Goal: Task Accomplishment & Management: Complete application form

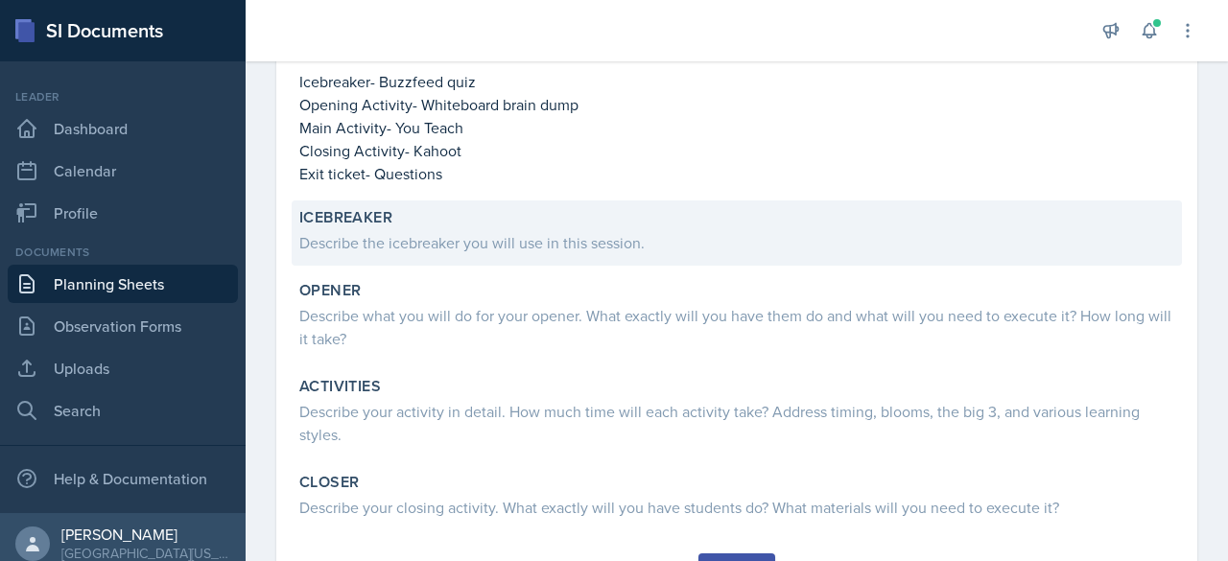
scroll to position [273, 0]
click at [347, 234] on div "Describe the icebreaker you will use in this session." at bounding box center [736, 241] width 875 height 23
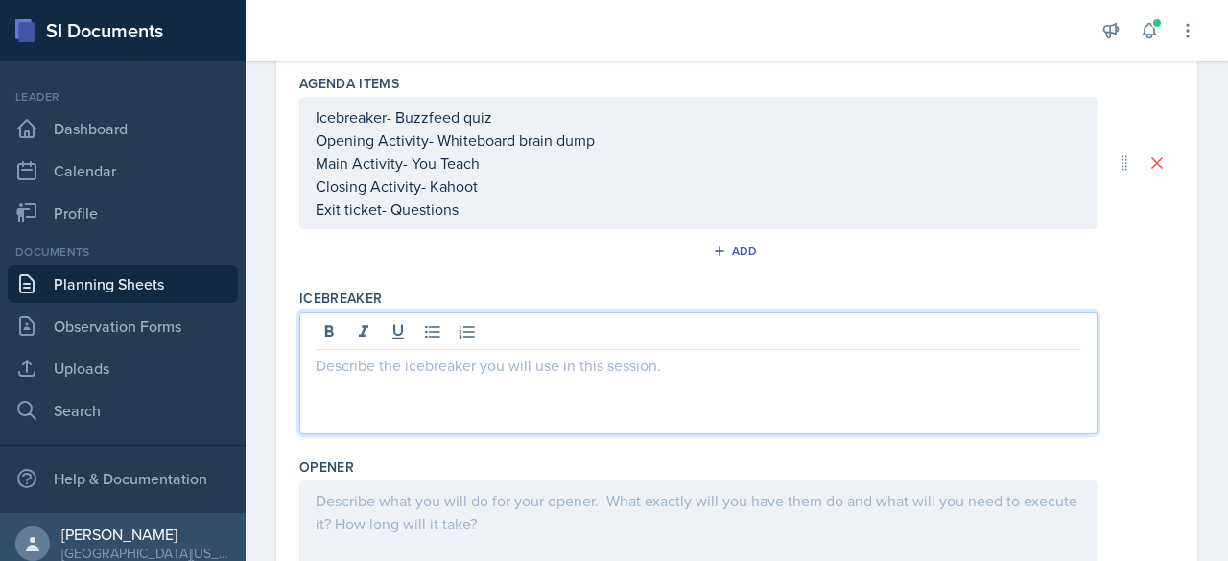
click at [351, 337] on div at bounding box center [698, 373] width 798 height 123
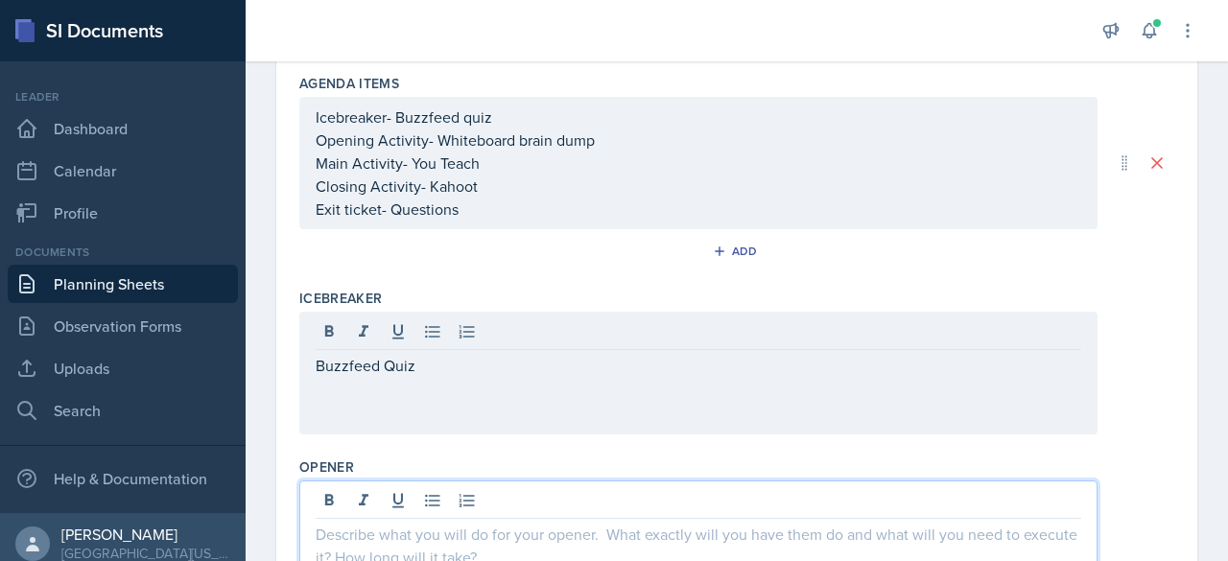
click at [359, 402] on div "Buzzfeed Quiz" at bounding box center [698, 373] width 798 height 123
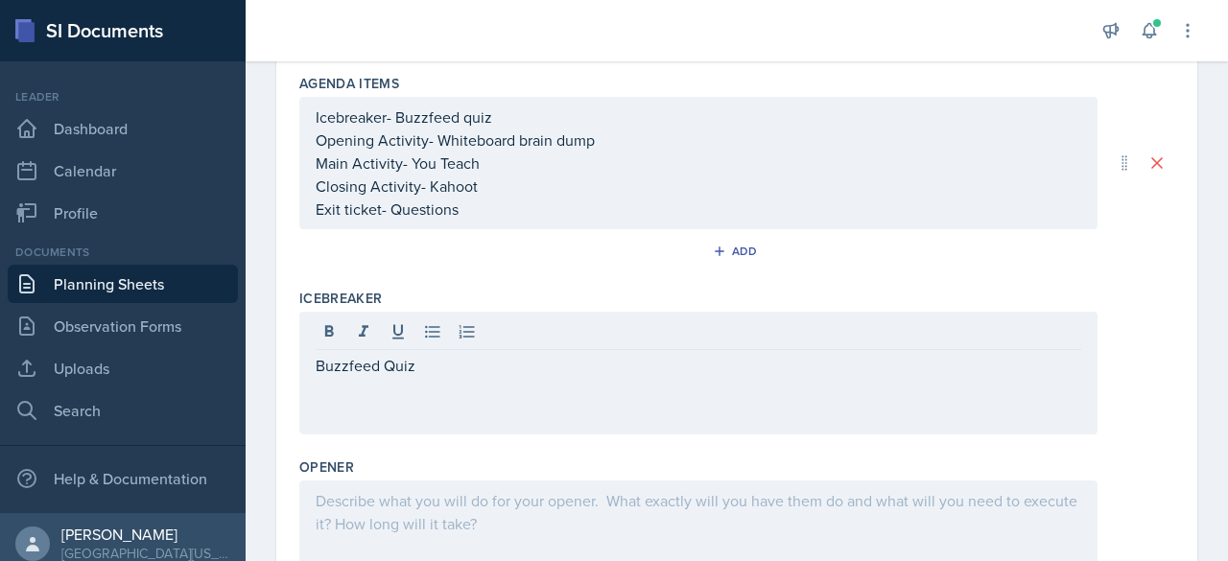
click at [422, 342] on div at bounding box center [699, 335] width 766 height 32
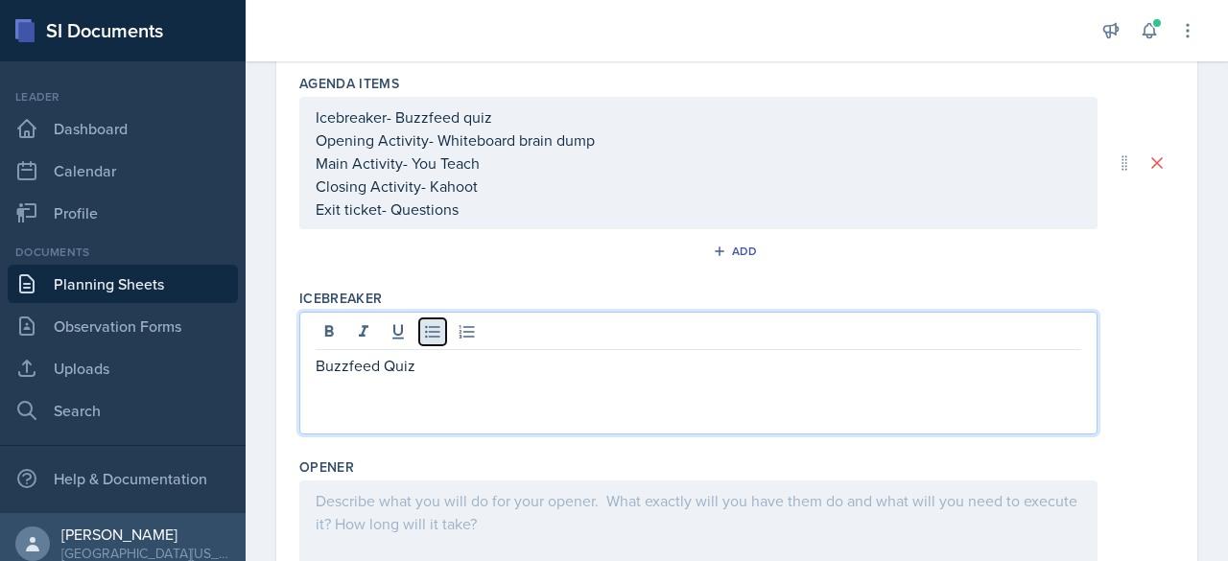
click at [427, 331] on icon at bounding box center [432, 331] width 19 height 19
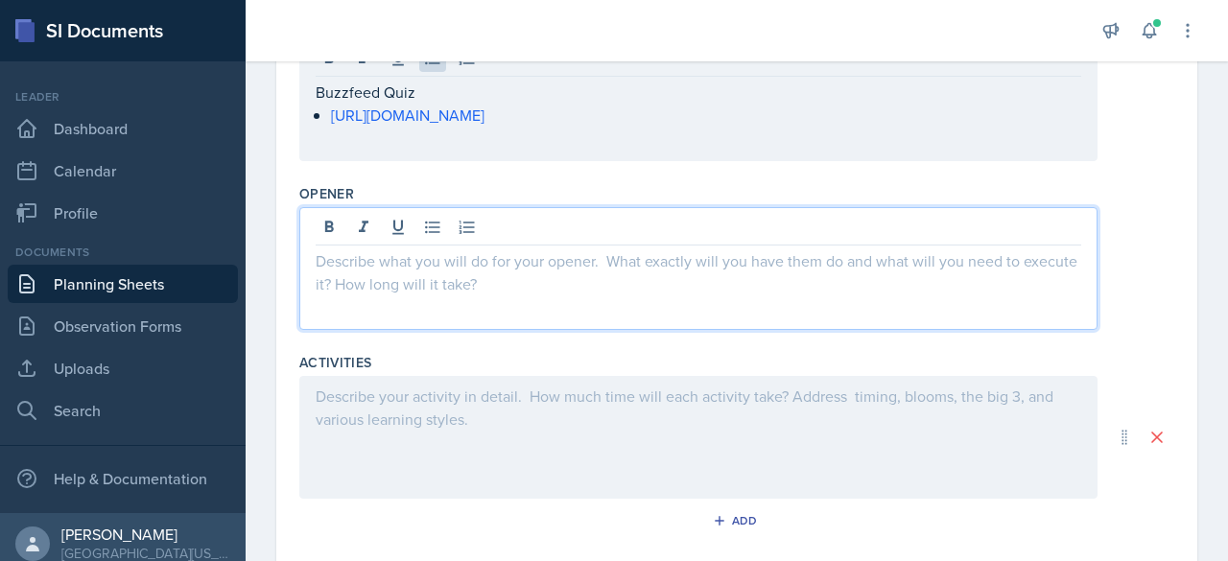
click at [374, 249] on p at bounding box center [699, 260] width 766 height 23
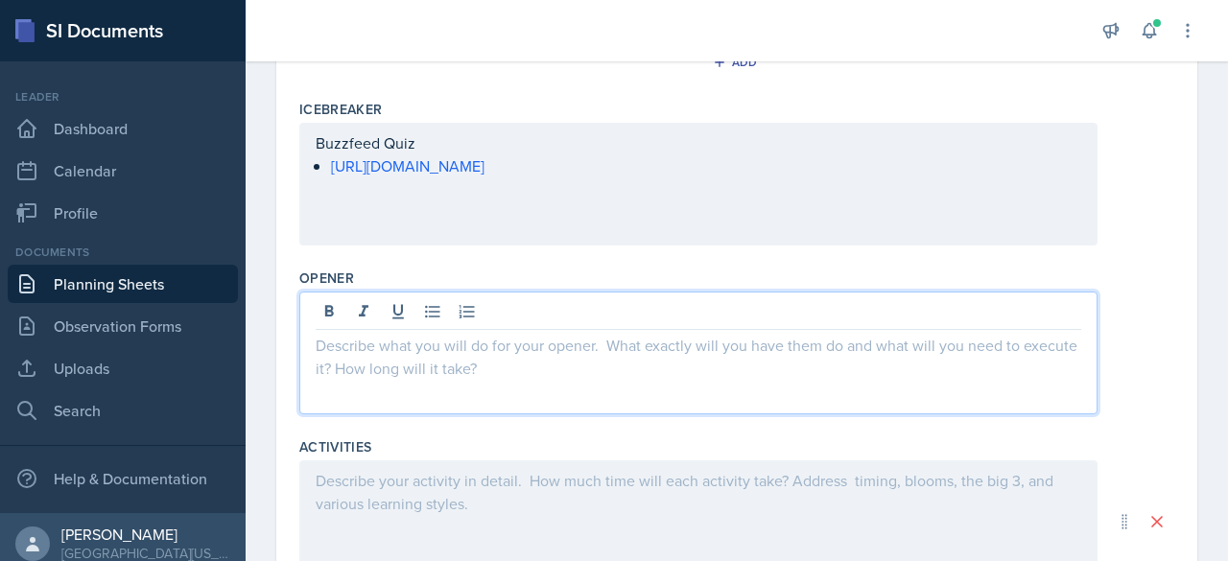
scroll to position [471, 0]
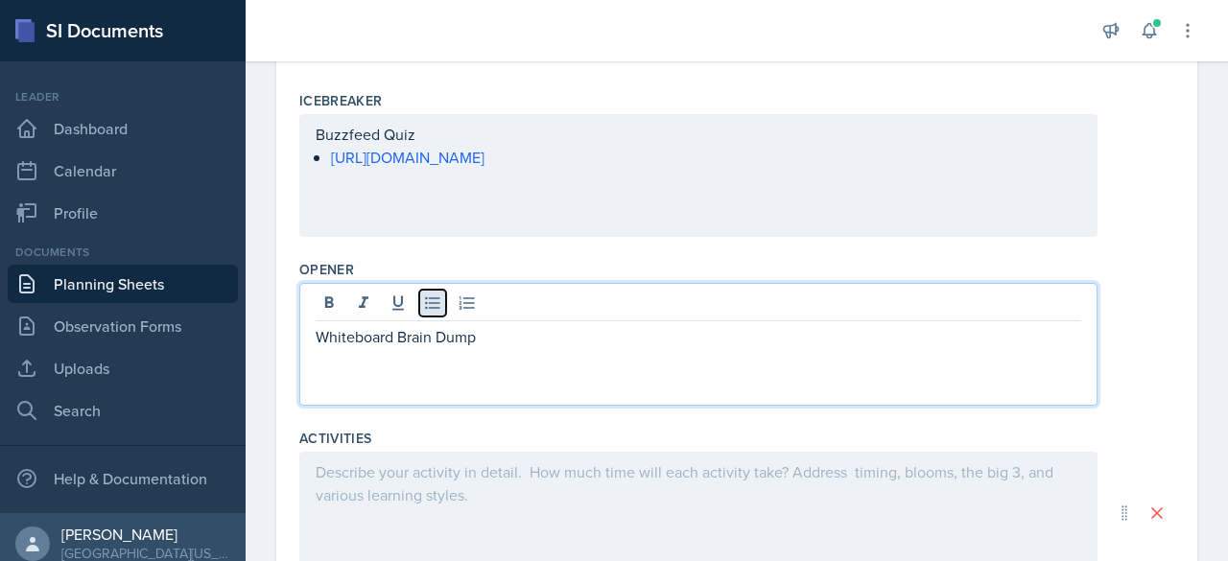
click at [431, 298] on icon at bounding box center [432, 303] width 19 height 19
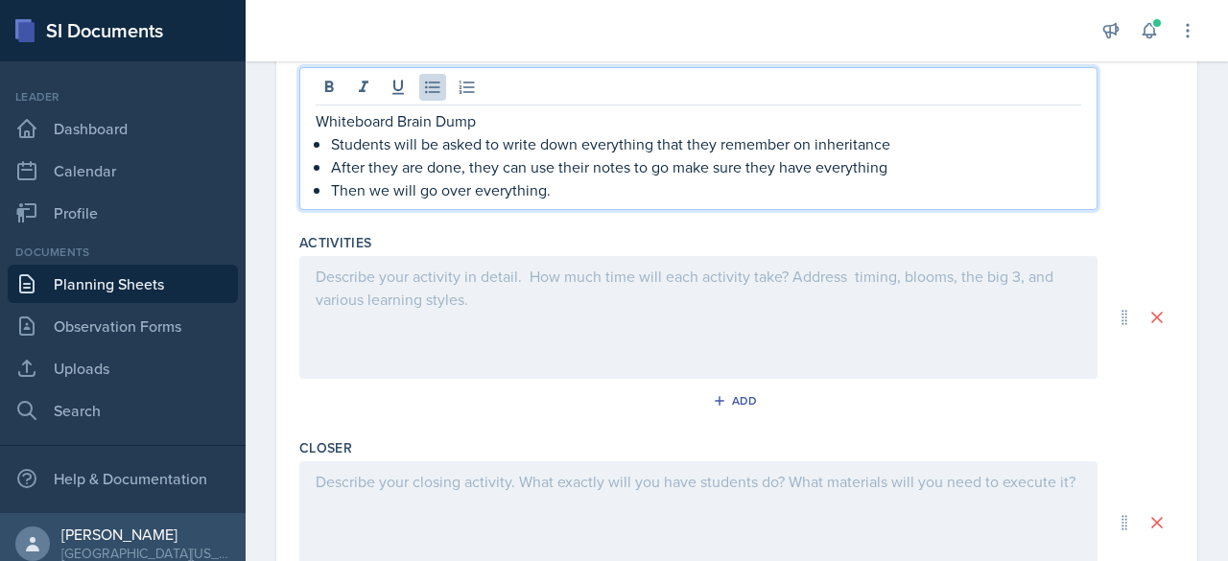
scroll to position [688, 0]
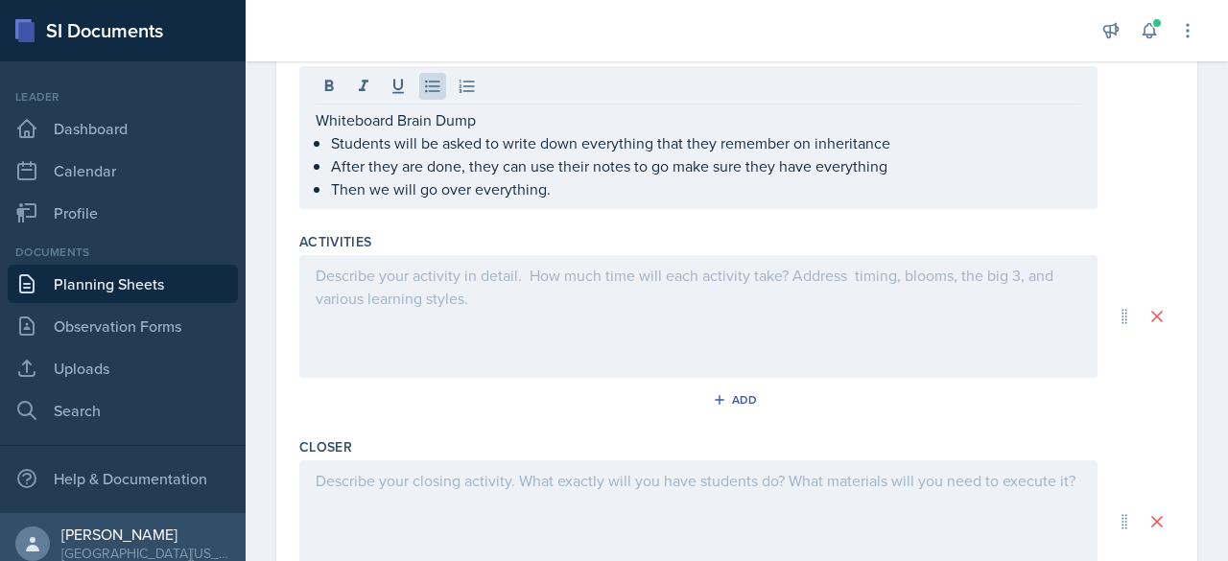
click at [390, 283] on div at bounding box center [698, 316] width 798 height 123
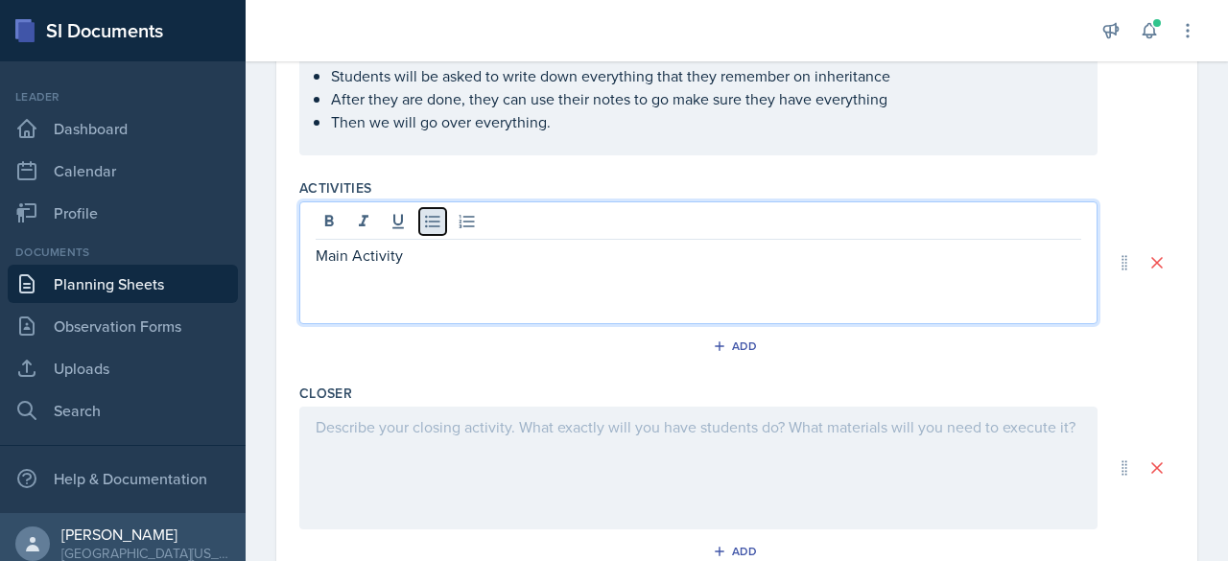
click at [424, 217] on icon at bounding box center [432, 221] width 19 height 19
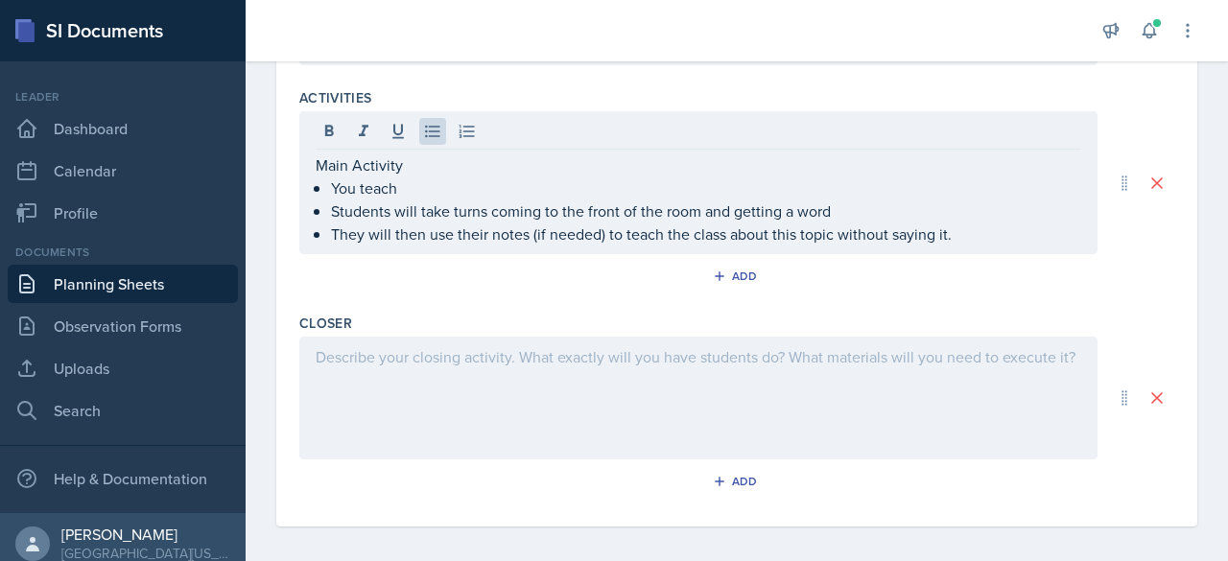
click at [356, 366] on div at bounding box center [698, 398] width 798 height 123
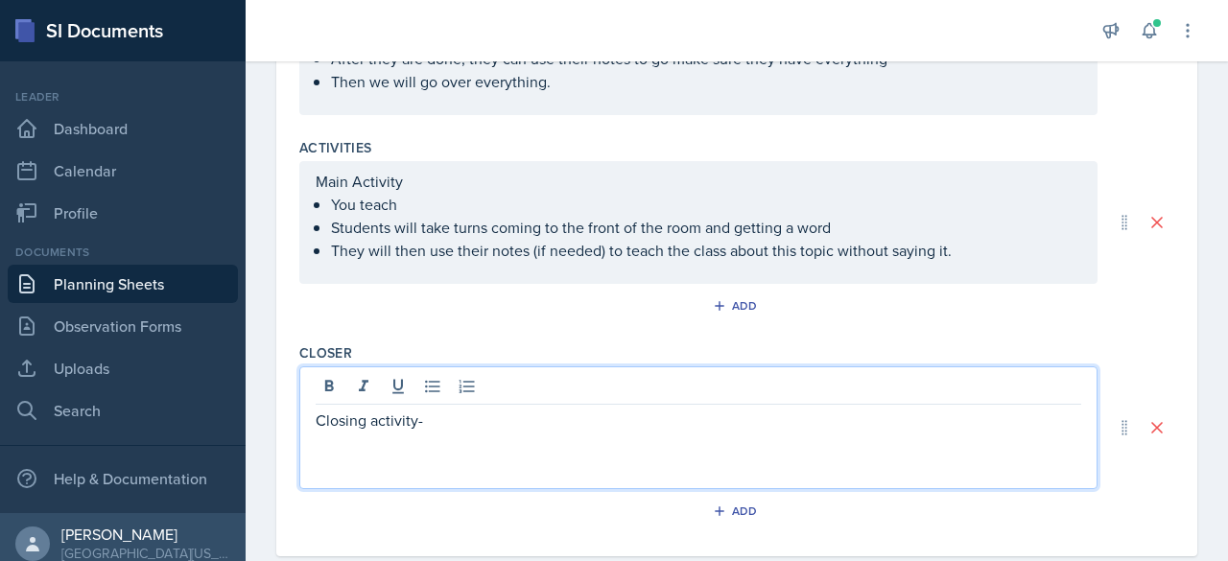
scroll to position [766, 0]
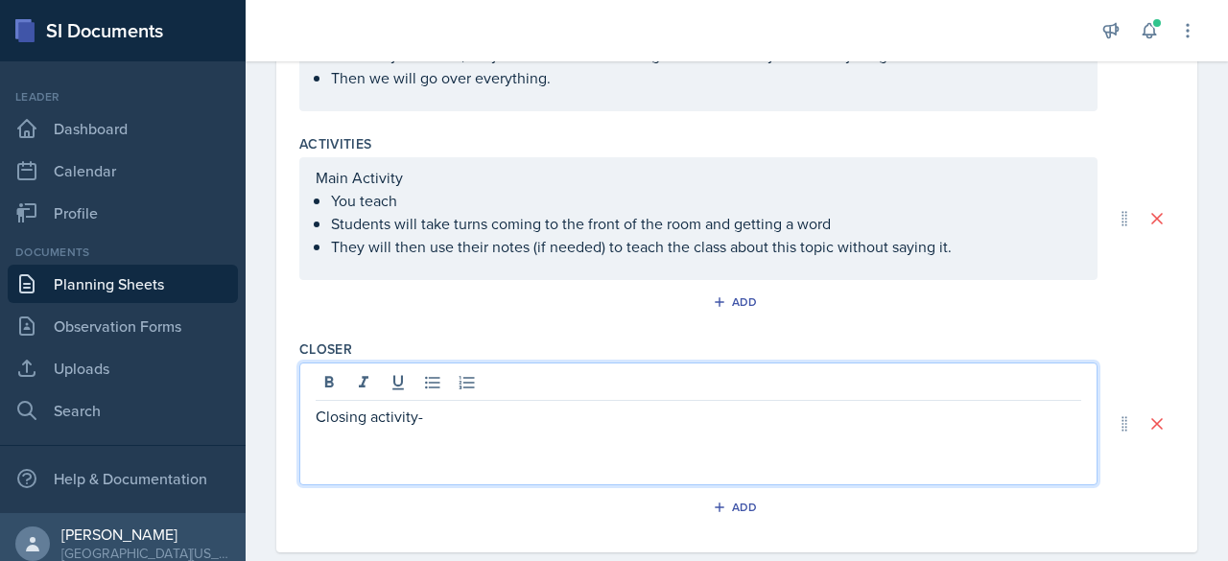
click at [418, 408] on p "Closing activity-" at bounding box center [699, 416] width 766 height 23
click at [359, 446] on p at bounding box center [699, 439] width 766 height 23
click at [432, 382] on icon at bounding box center [432, 382] width 19 height 19
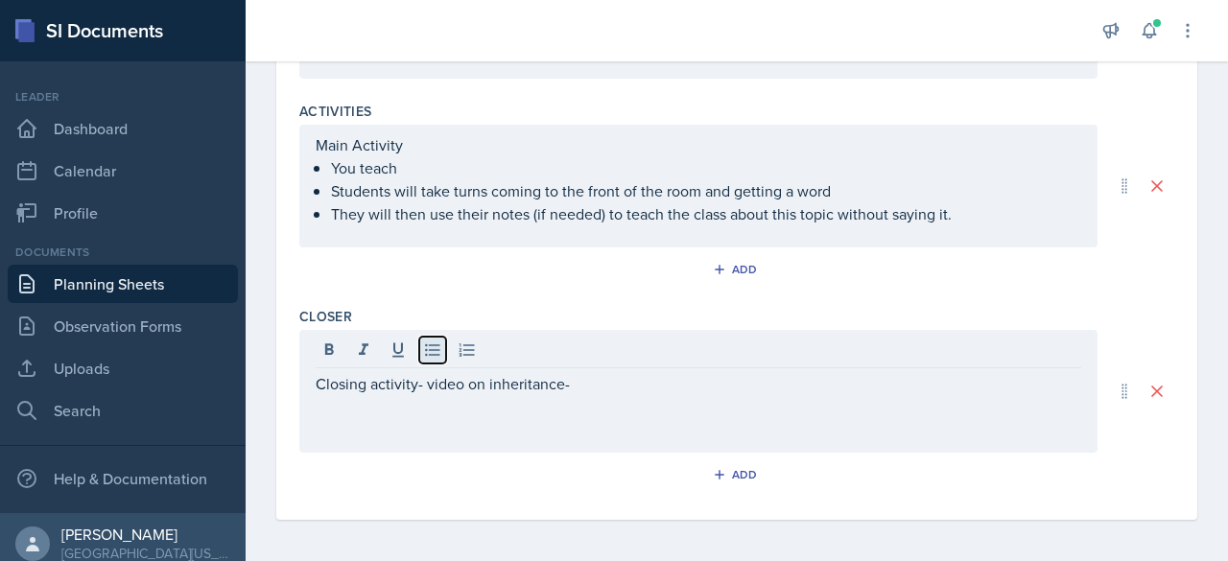
click at [437, 351] on icon at bounding box center [432, 350] width 19 height 19
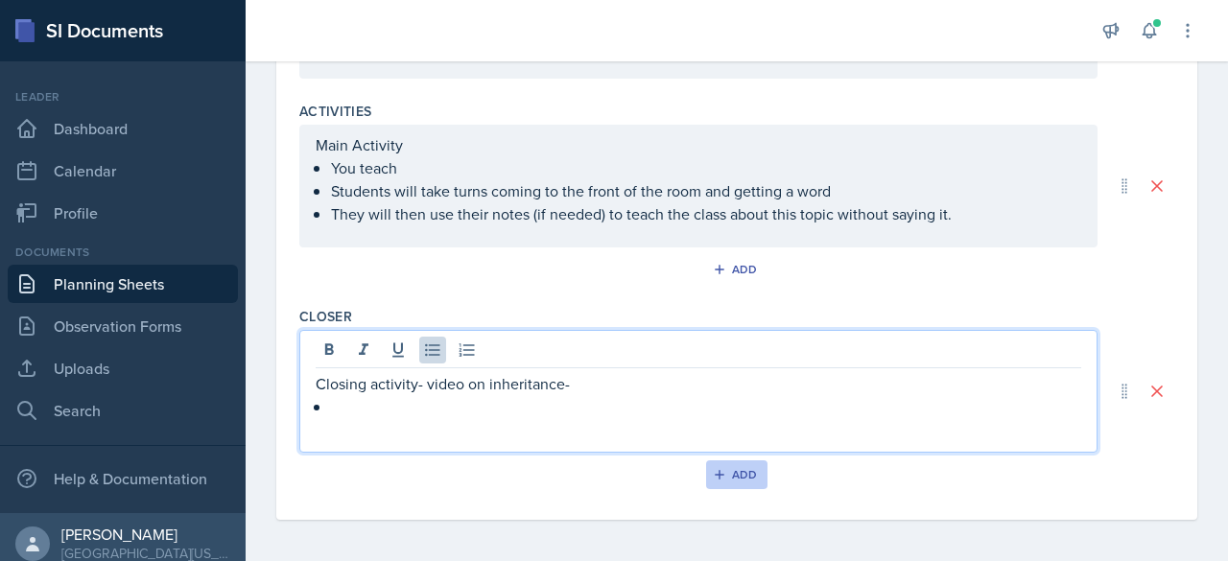
click at [723, 480] on button "Add" at bounding box center [737, 474] width 62 height 29
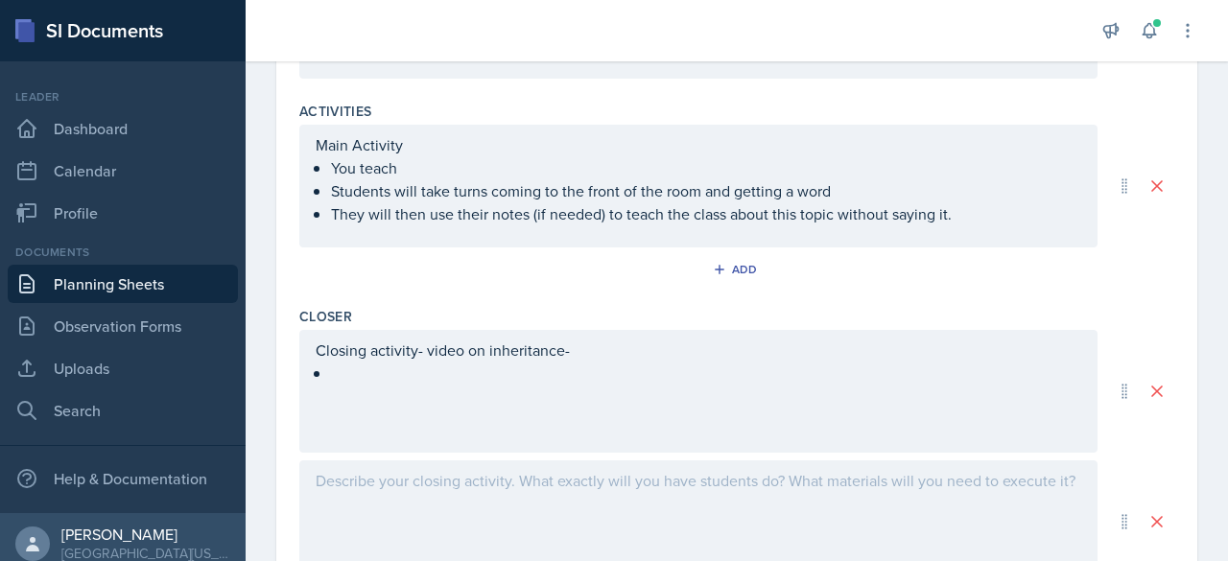
click at [464, 495] on div at bounding box center [698, 521] width 798 height 123
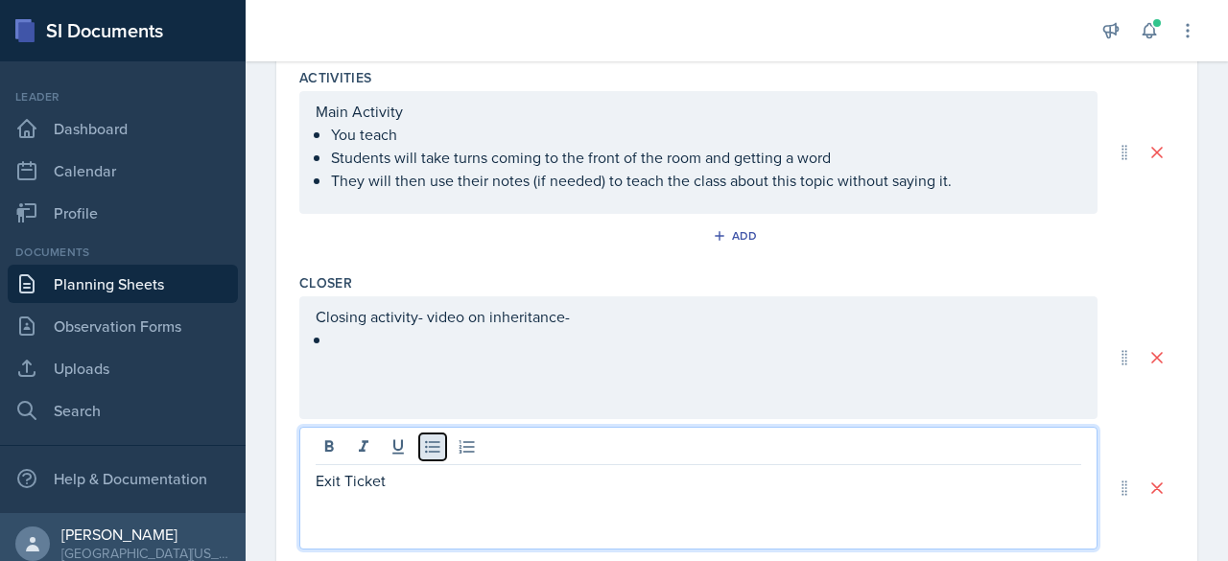
click at [430, 444] on icon at bounding box center [432, 446] width 19 height 19
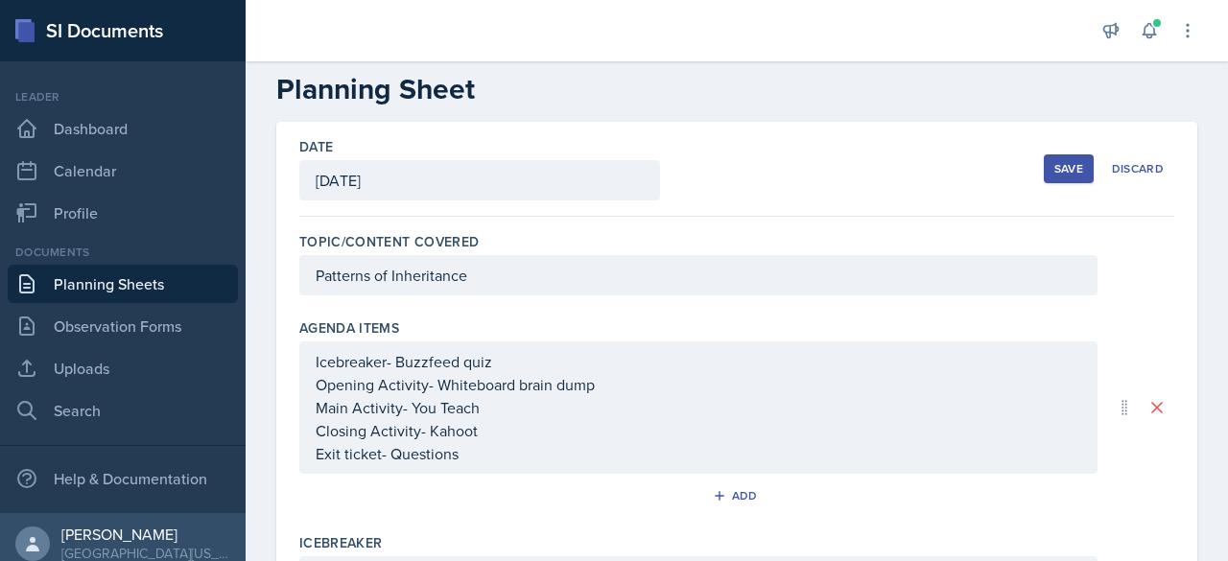
scroll to position [28, 0]
click at [1064, 162] on div "Save" at bounding box center [1068, 169] width 29 height 15
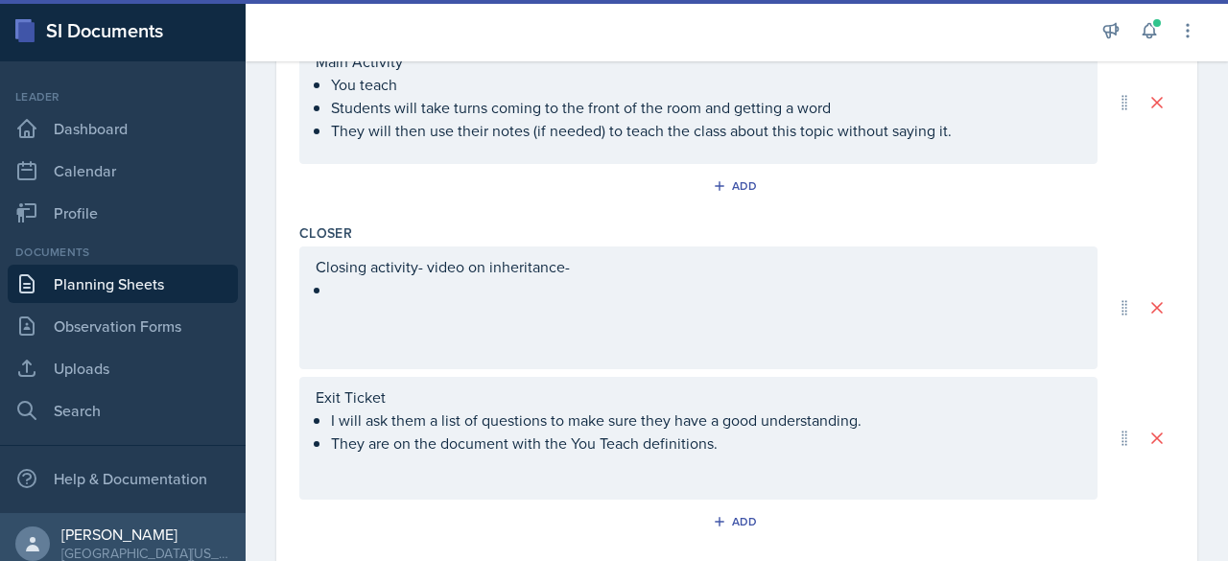
scroll to position [885, 0]
